Goal: Task Accomplishment & Management: Use online tool/utility

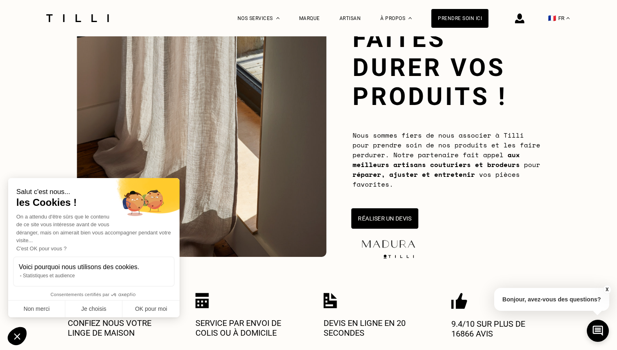
click at [386, 217] on button "Réaliser un devis" at bounding box center [384, 218] width 67 height 20
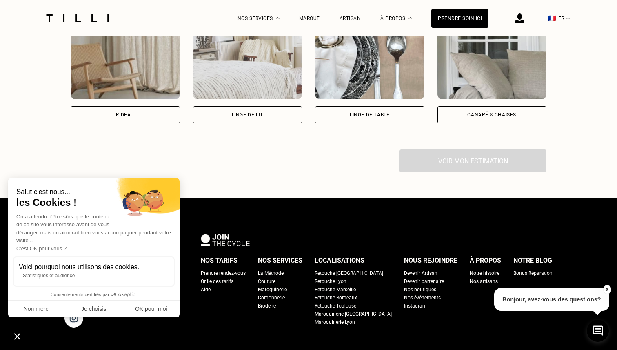
scroll to position [615, 0]
click at [144, 115] on div "Rideau" at bounding box center [125, 114] width 109 height 17
select select "FR"
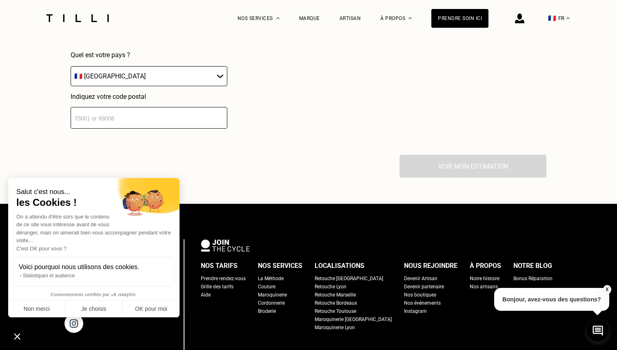
scroll to position [813, 0]
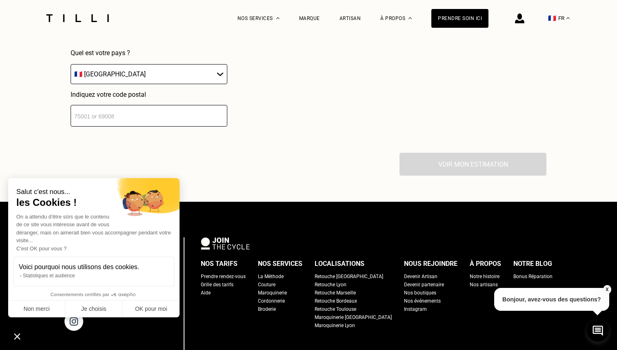
click at [168, 122] on input "number" at bounding box center [149, 116] width 157 height 22
type input "78000"
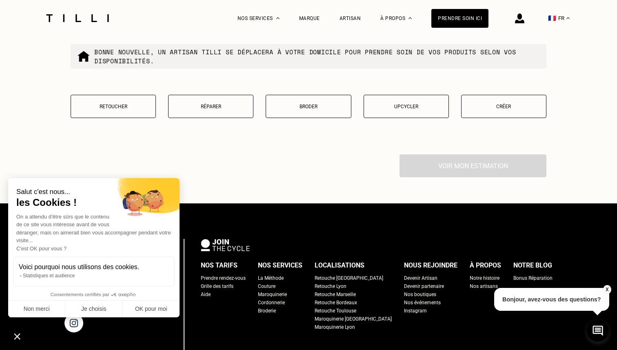
scroll to position [1020, 0]
click at [115, 106] on p "Retoucher" at bounding box center [113, 106] width 76 height 6
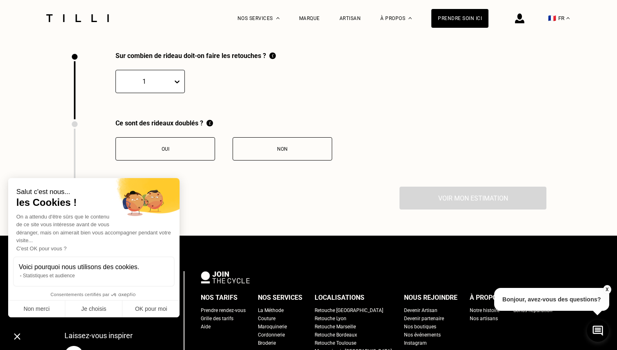
scroll to position [1123, 0]
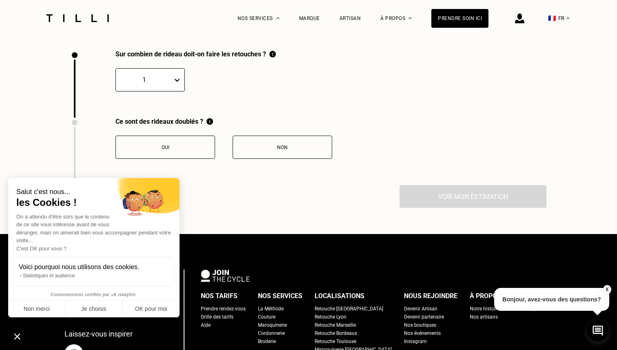
click at [177, 79] on icon at bounding box center [177, 80] width 8 height 8
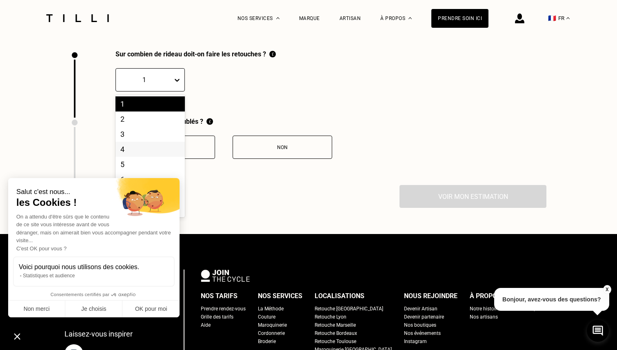
click at [132, 151] on div "4" at bounding box center [149, 149] width 69 height 15
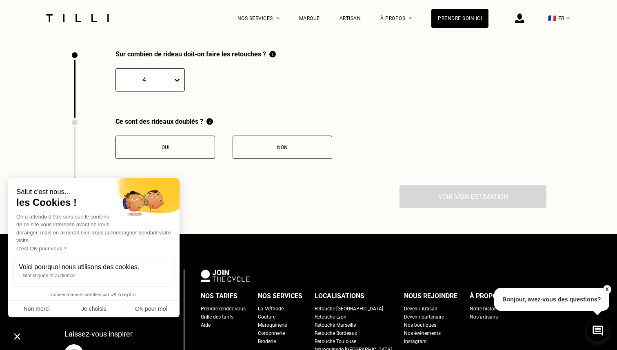
click at [176, 79] on icon at bounding box center [177, 80] width 8 height 8
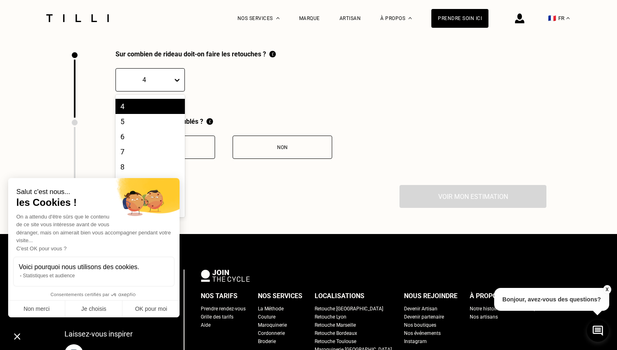
scroll to position [46, 0]
click at [128, 135] on div "6" at bounding box center [149, 133] width 69 height 15
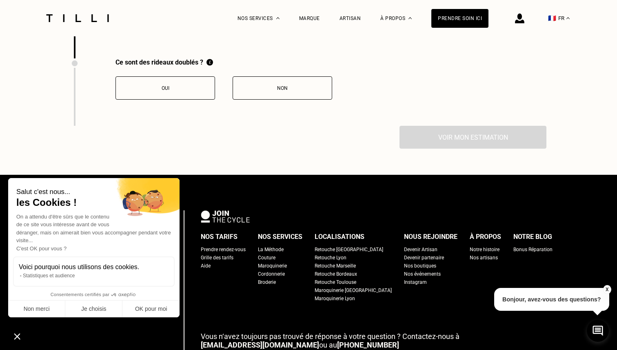
scroll to position [1183, 0]
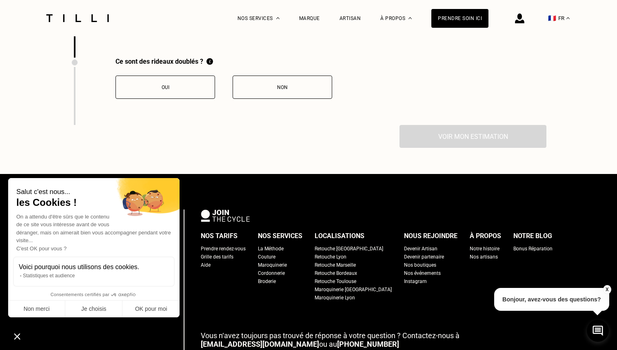
click at [288, 88] on div "Non" at bounding box center [282, 87] width 91 height 6
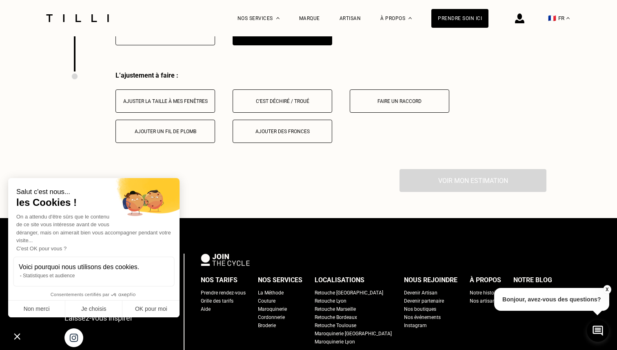
scroll to position [1258, 0]
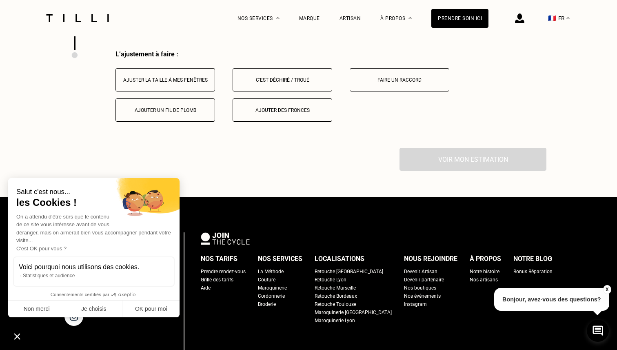
click at [186, 80] on div "Ajuster la taille à mes fenêtres" at bounding box center [165, 80] width 91 height 6
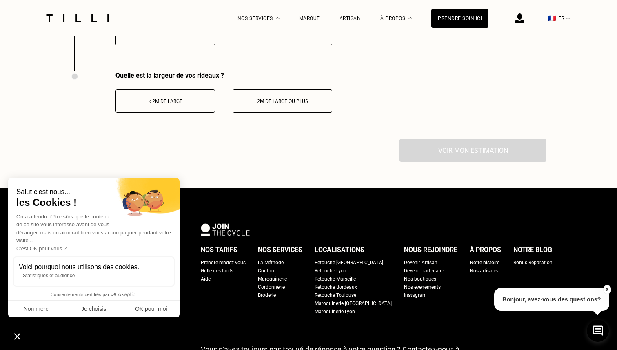
scroll to position [1335, 0]
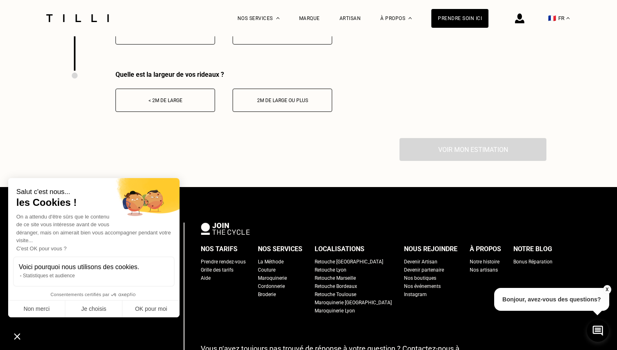
click at [196, 100] on div "< 2m de large" at bounding box center [165, 100] width 91 height 6
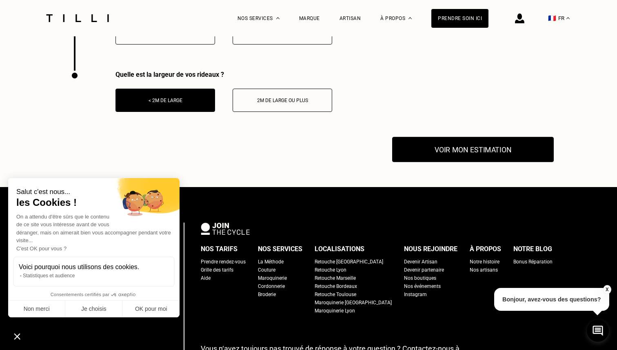
click at [460, 151] on button "Voir mon estimation" at bounding box center [473, 149] width 162 height 25
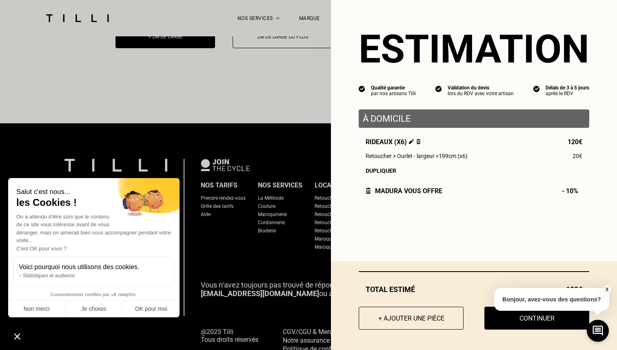
scroll to position [1403, 0]
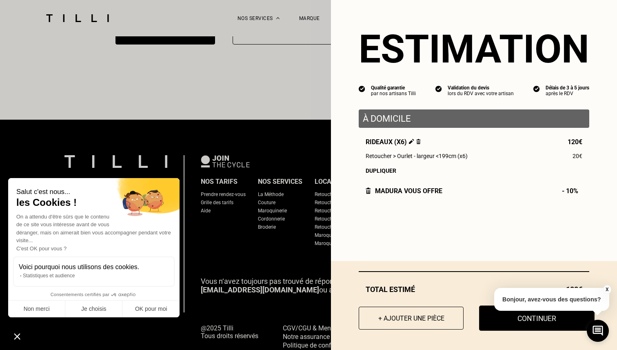
click at [537, 322] on button "Continuer" at bounding box center [536, 317] width 115 height 25
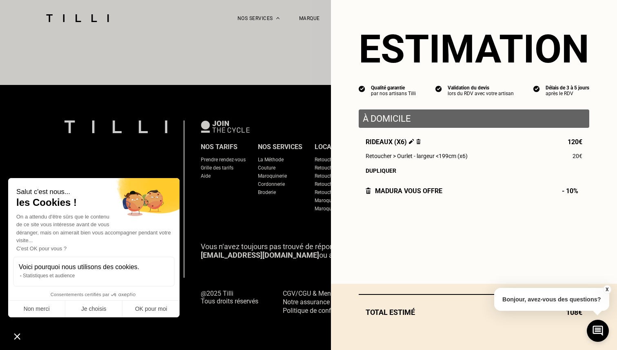
scroll to position [728, 0]
select select "FR"
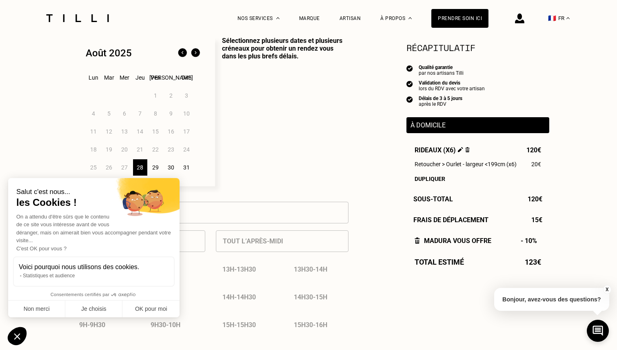
scroll to position [216, 0]
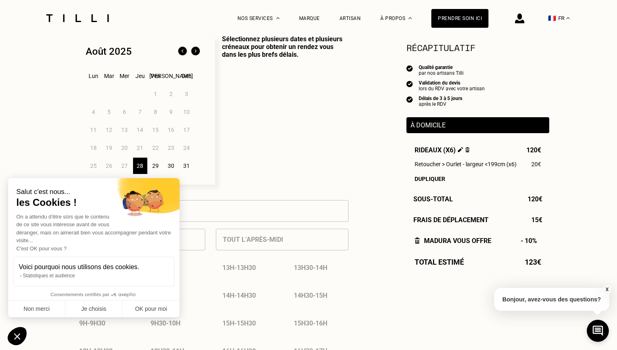
click at [199, 53] on img at bounding box center [195, 51] width 13 height 13
click at [123, 93] on div "3" at bounding box center [124, 94] width 14 height 16
